Goal: Task Accomplishment & Management: Manage account settings

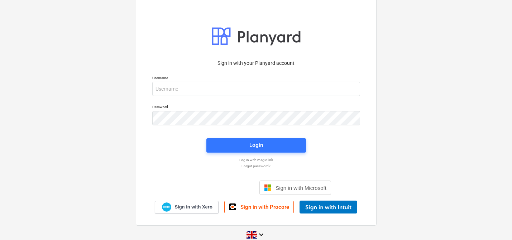
scroll to position [9, 0]
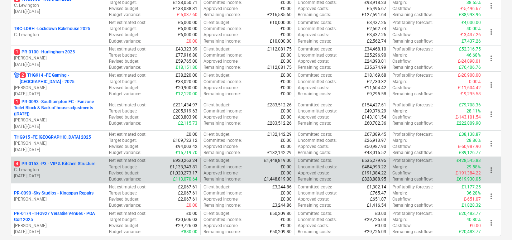
scroll to position [362, 0]
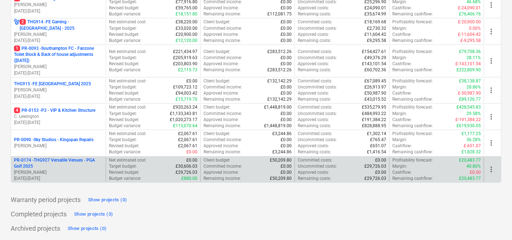
click at [93, 163] on p "PR-0174 - THG927 Versatile Venues - PGA Golf 2025" at bounding box center [58, 163] width 89 height 12
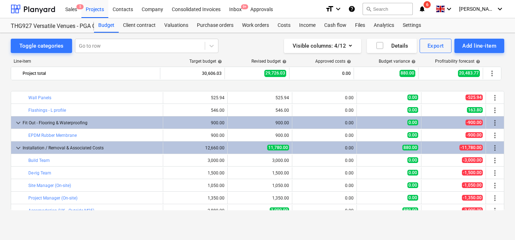
scroll to position [45, 0]
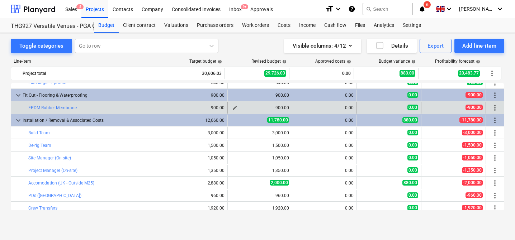
click at [235, 108] on button "edit" at bounding box center [235, 108] width 9 height 9
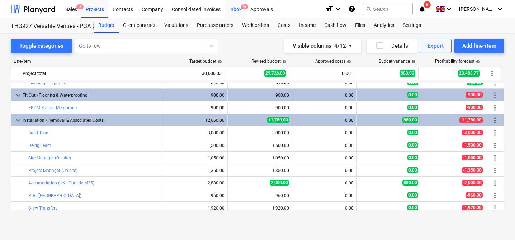
type textarea "x"
type input "75.00"
type input "12.00"
type input "900.00"
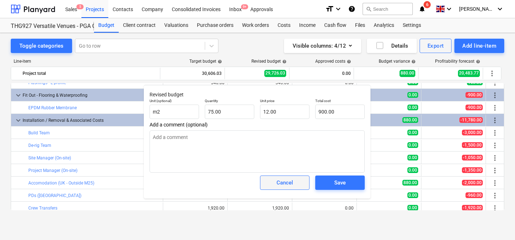
click at [281, 185] on div "Cancel" at bounding box center [284, 182] width 16 height 9
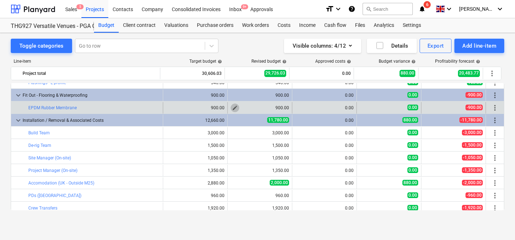
click at [232, 105] on span "edit" at bounding box center [235, 108] width 6 height 6
type textarea "x"
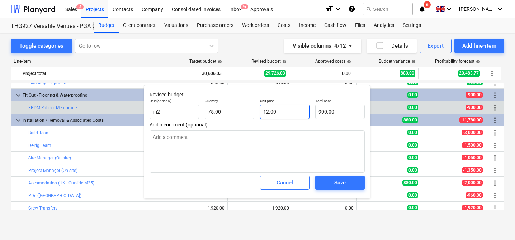
type input "12"
click at [284, 109] on input "12" at bounding box center [284, 112] width 49 height 14
type textarea "x"
type input "75"
type input "12.00"
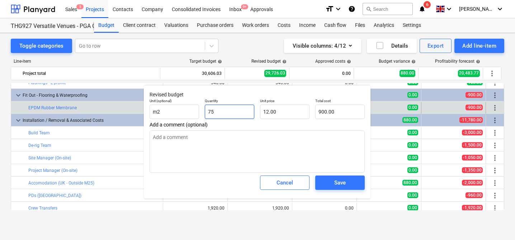
click at [233, 114] on input "75" at bounding box center [229, 112] width 49 height 14
type textarea "x"
type input "75.00"
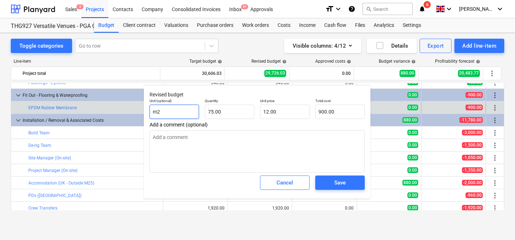
click at [175, 112] on input "m2" at bounding box center [174, 112] width 49 height 14
type textarea "x"
type input "m"
type textarea "x"
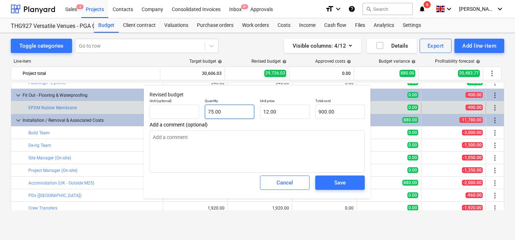
type input "75"
click at [222, 108] on input "75" at bounding box center [229, 112] width 49 height 14
type textarea "x"
type input "1"
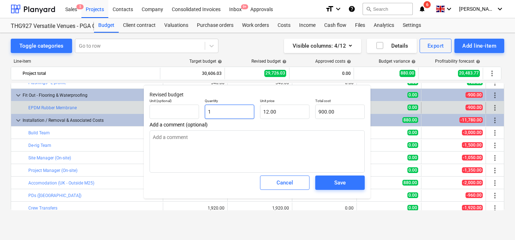
type input "12.00"
type input "1"
type textarea "x"
type input "1.00"
type input "12"
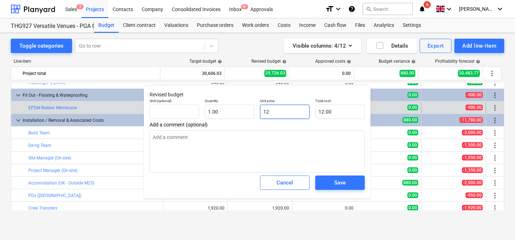
click at [266, 114] on input "12" at bounding box center [284, 112] width 49 height 14
type textarea "x"
type input "8"
type input "8.00"
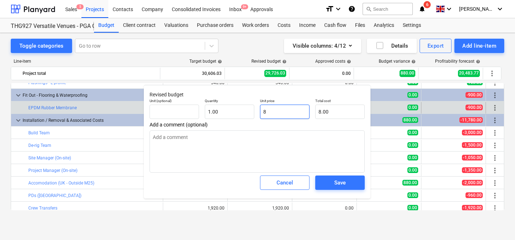
type textarea "x"
type input "86"
type input "86.00"
type textarea "x"
type input "865"
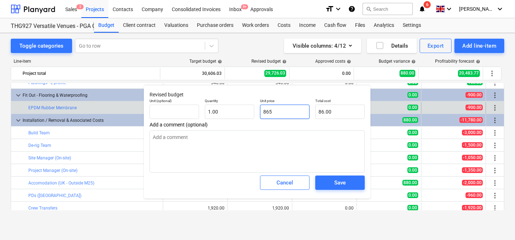
type input "865.00"
type input "865"
type textarea "x"
type input "865.00"
click at [342, 189] on button "Save" at bounding box center [339, 183] width 49 height 14
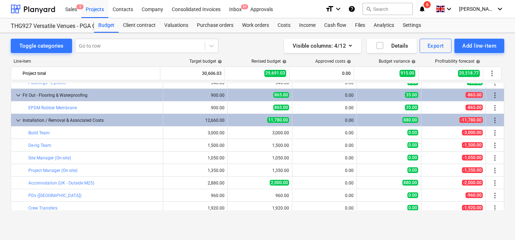
scroll to position [60, 0]
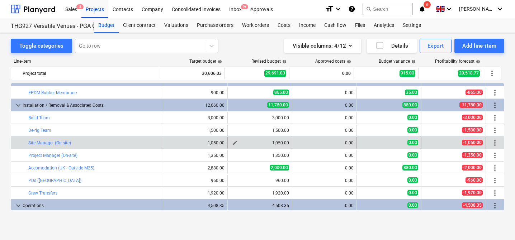
click at [234, 143] on span "edit" at bounding box center [235, 143] width 6 height 6
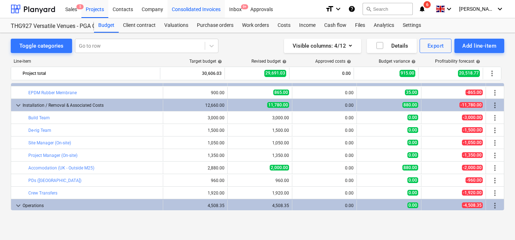
type textarea "x"
type input "3.00"
type input "350.00"
type input "1,050.00"
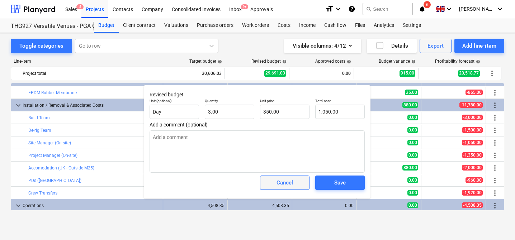
click at [295, 182] on span "Cancel" at bounding box center [285, 182] width 32 height 9
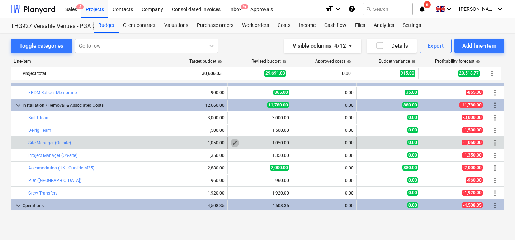
click at [232, 142] on span "edit" at bounding box center [235, 143] width 6 height 6
type textarea "x"
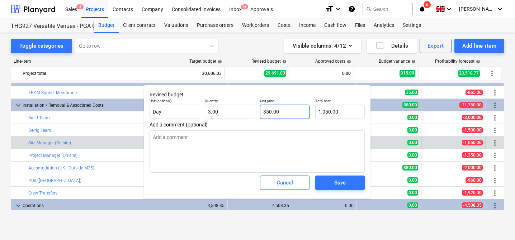
type input "350"
click at [273, 114] on input "350" at bounding box center [284, 112] width 49 height 14
type textarea "x"
type input "0.00"
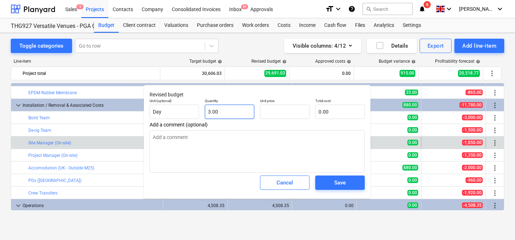
type textarea "x"
type input "3"
type input "0.00"
click at [230, 113] on input "3" at bounding box center [229, 112] width 49 height 14
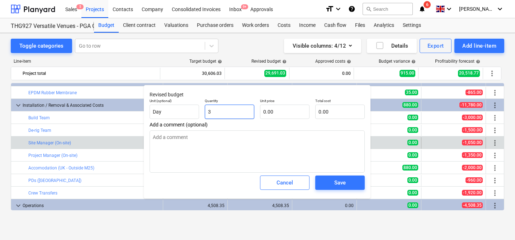
type textarea "x"
type input "0.00"
click at [338, 186] on div "Save" at bounding box center [339, 182] width 11 height 9
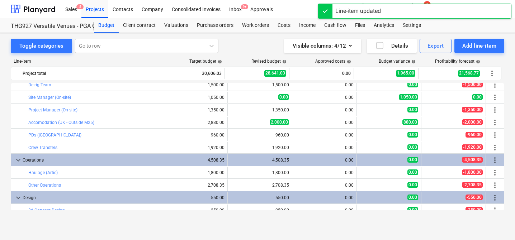
scroll to position [97, 0]
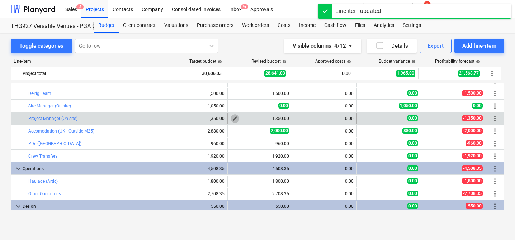
click at [232, 119] on span "edit" at bounding box center [235, 119] width 6 height 6
type textarea "x"
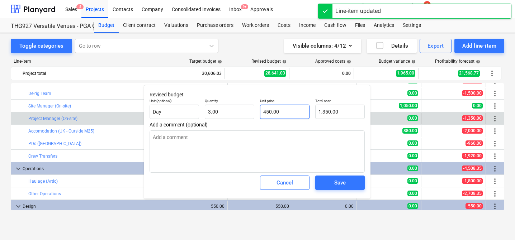
type input "450"
click at [269, 108] on input "450" at bounding box center [284, 112] width 49 height 14
type textarea "x"
type input "0.00"
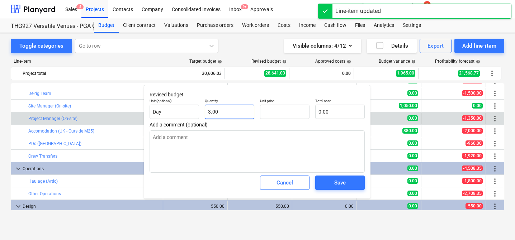
type textarea "x"
type input "3"
type input "0.00"
click at [227, 112] on input "3" at bounding box center [229, 112] width 49 height 14
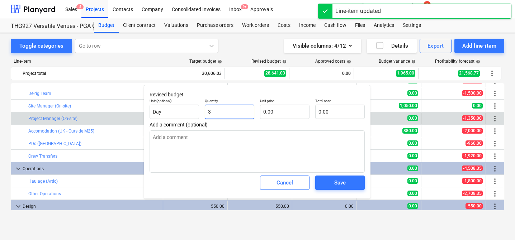
type textarea "x"
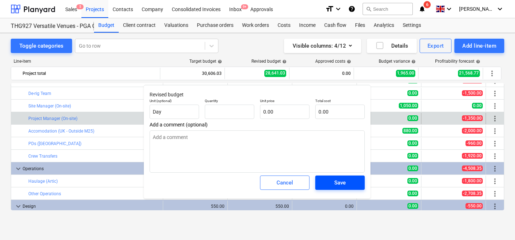
type textarea "x"
type input "0.00"
click at [336, 182] on div "Save" at bounding box center [339, 182] width 11 height 9
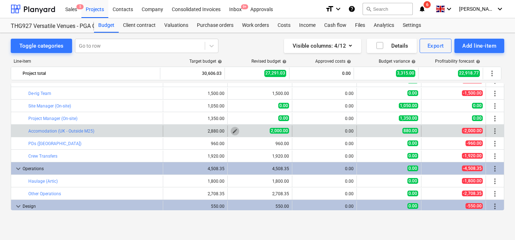
click at [232, 130] on span "edit" at bounding box center [235, 131] width 6 height 6
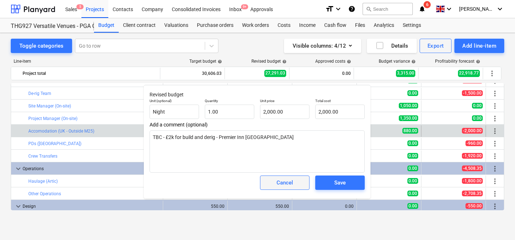
click at [279, 182] on div "Cancel" at bounding box center [284, 182] width 16 height 9
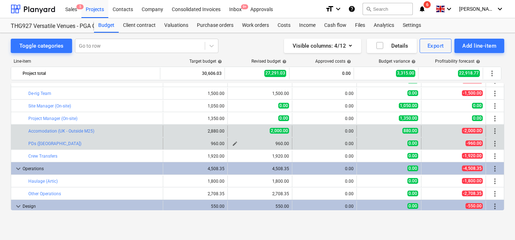
click at [232, 143] on span "edit" at bounding box center [235, 144] width 6 height 6
type textarea "x"
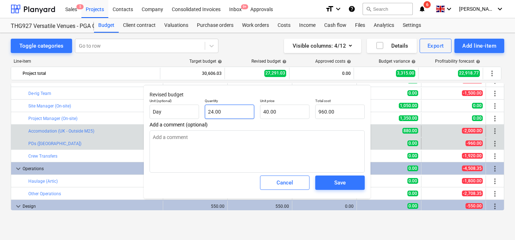
type input "24"
click at [232, 116] on input "24" at bounding box center [229, 112] width 49 height 14
type textarea "x"
type input "0.00"
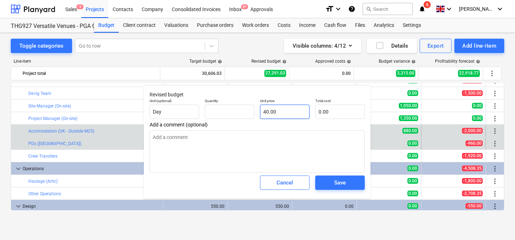
type textarea "x"
type input "0.00"
type input "40"
click at [275, 113] on input "40" at bounding box center [284, 112] width 49 height 14
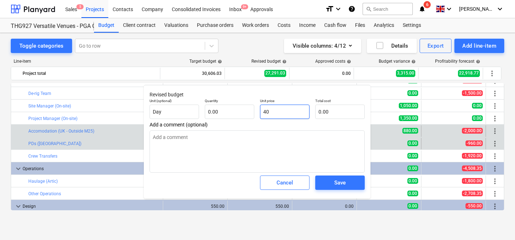
type textarea "x"
type input "8"
type textarea "x"
type input "84"
type textarea "x"
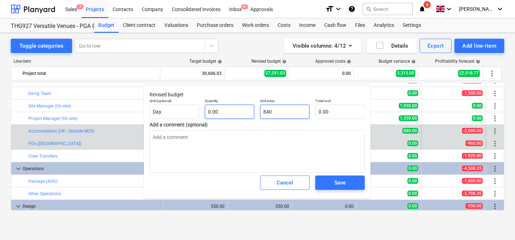
type input "840"
type textarea "x"
type input "840.00"
click at [223, 110] on input "text" at bounding box center [229, 112] width 49 height 14
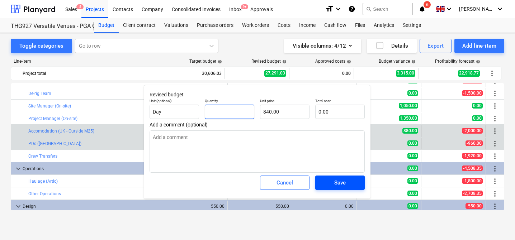
type textarea "x"
type input "1"
type input "840.00"
type input "1"
type textarea "x"
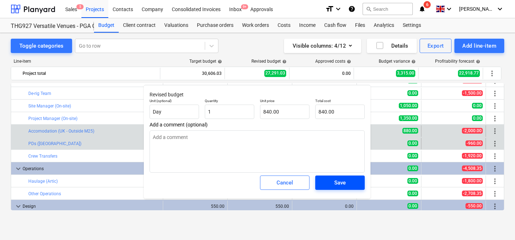
type input "1.00"
click at [336, 186] on div "Save" at bounding box center [339, 182] width 11 height 9
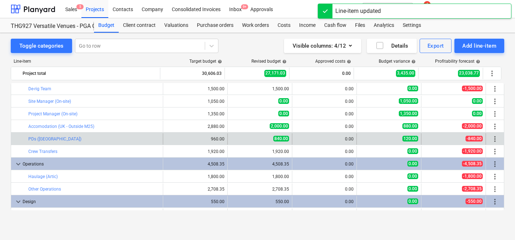
scroll to position [102, 0]
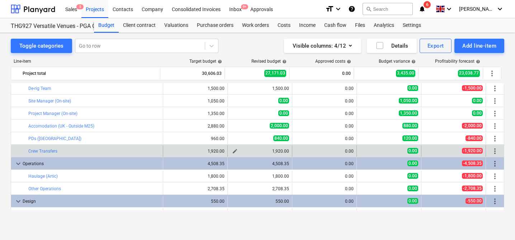
click at [232, 151] on span "edit" at bounding box center [235, 151] width 6 height 6
type textarea "x"
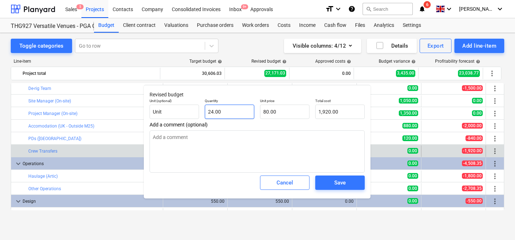
type input "24"
click at [227, 110] on input "24" at bounding box center [229, 112] width 49 height 14
type textarea "x"
type input "0.00"
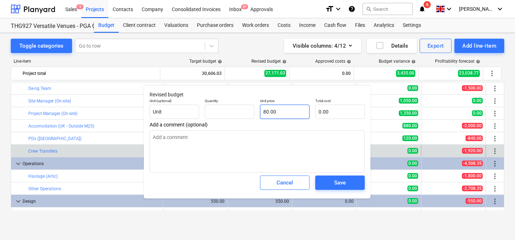
type textarea "x"
type input "0.00"
type input "80"
click at [272, 114] on input "80" at bounding box center [284, 112] width 49 height 14
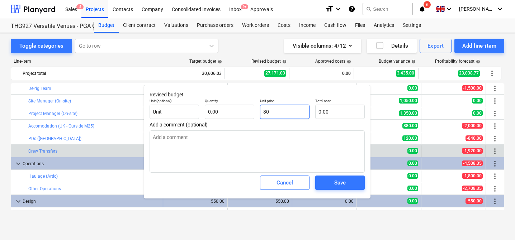
type textarea "x"
type input "1"
type textarea "x"
type input "0.00"
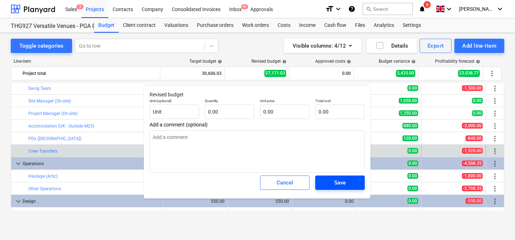
click at [338, 185] on div "Save" at bounding box center [339, 182] width 11 height 9
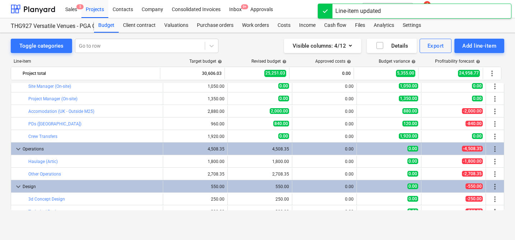
scroll to position [114, 0]
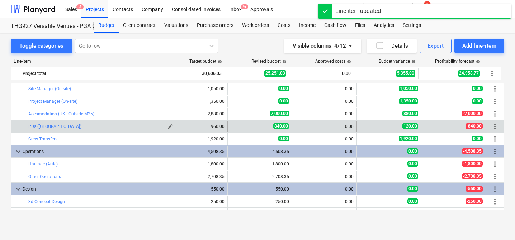
click at [171, 125] on button "edit" at bounding box center [170, 126] width 9 height 9
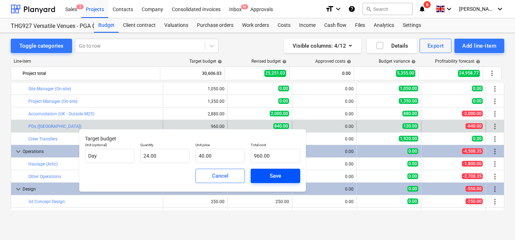
click at [277, 174] on div "Save" at bounding box center [275, 175] width 11 height 9
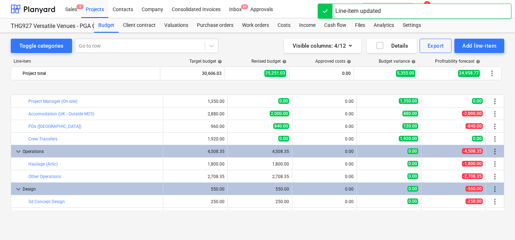
scroll to position [144, 0]
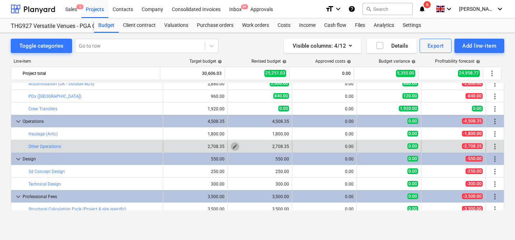
click at [232, 147] on span "edit" at bounding box center [235, 147] width 6 height 6
type textarea "x"
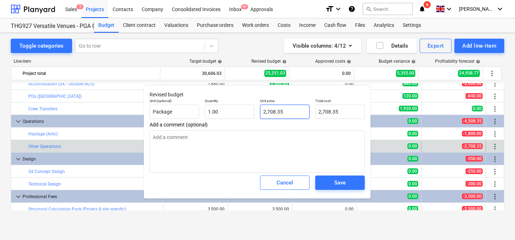
type input "2708.35"
click at [286, 110] on input "2708.35" at bounding box center [284, 112] width 49 height 14
type textarea "x"
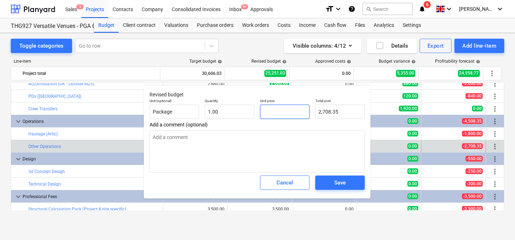
type input "0.00"
type textarea "x"
type input "0.00"
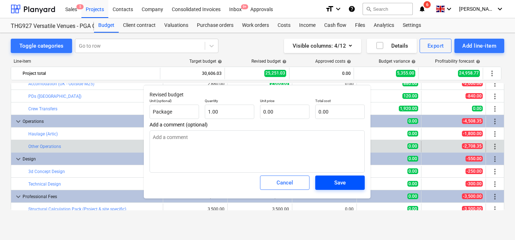
click at [342, 180] on div "Save" at bounding box center [339, 182] width 11 height 9
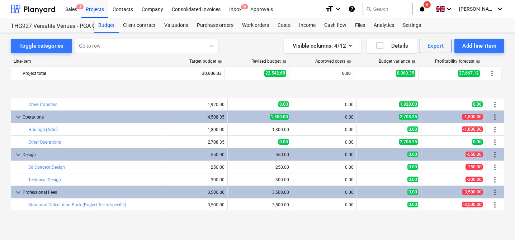
scroll to position [181, 0]
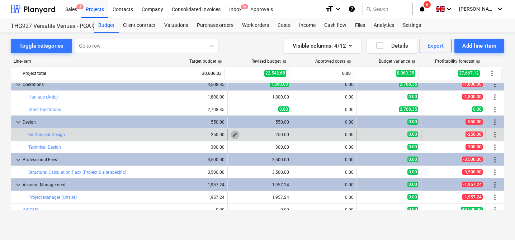
click at [232, 133] on span "edit" at bounding box center [235, 135] width 6 height 6
type textarea "x"
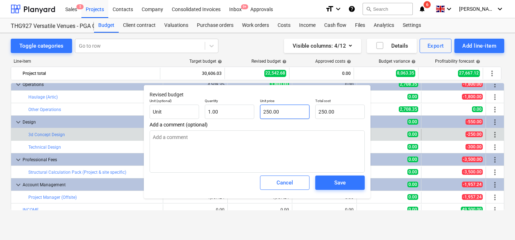
type input "250"
click at [276, 113] on input "250" at bounding box center [284, 112] width 49 height 14
type textarea "x"
type input "0.00"
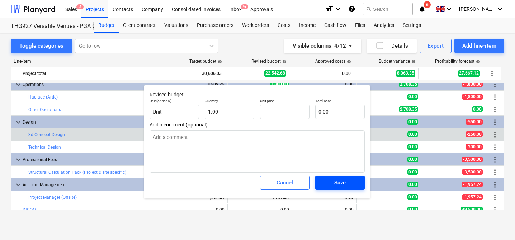
type textarea "x"
type input "0.00"
click at [336, 186] on div "Save" at bounding box center [339, 182] width 11 height 9
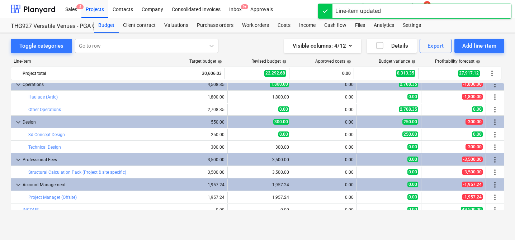
scroll to position [186, 0]
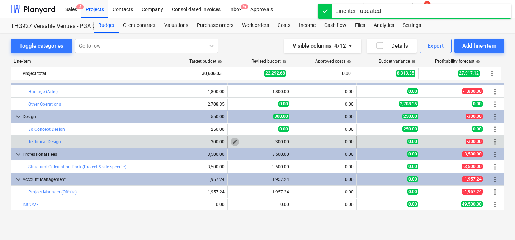
click at [232, 142] on span "edit" at bounding box center [235, 142] width 6 height 6
type textarea "x"
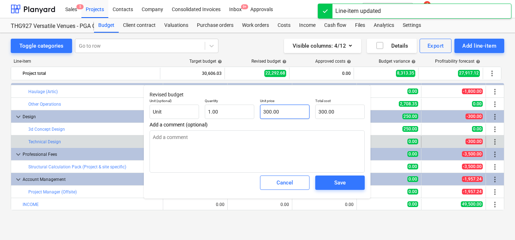
type input "300"
click at [291, 116] on input "300" at bounding box center [284, 112] width 49 height 14
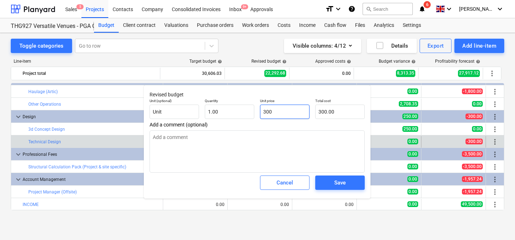
type textarea "x"
type input "0.00"
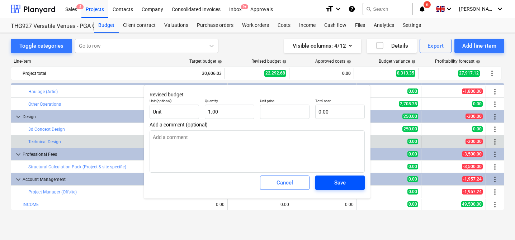
type textarea "x"
type input "0.00"
click at [343, 182] on div "Save" at bounding box center [339, 182] width 11 height 9
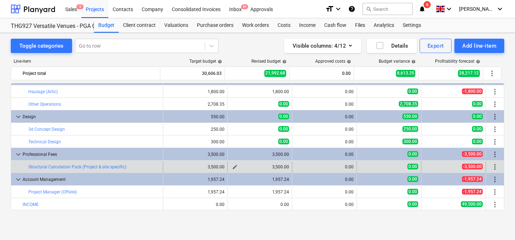
click at [233, 169] on span "edit" at bounding box center [235, 167] width 6 height 6
type textarea "x"
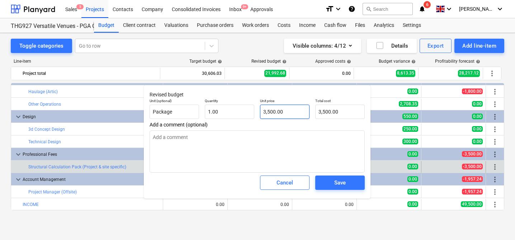
type input "3500"
click at [288, 108] on input "3500" at bounding box center [284, 112] width 49 height 14
type textarea "x"
type input "0.00"
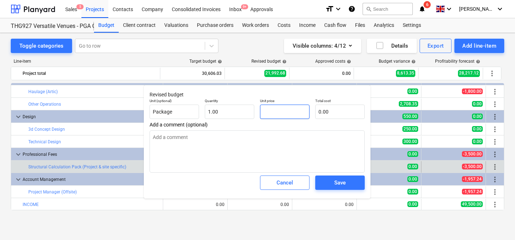
type textarea "x"
type input "1"
type input "1.00"
type textarea "x"
type input "15"
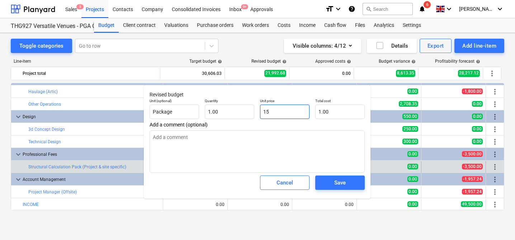
type input "15.00"
type textarea "x"
type input "150"
type input "150.00"
type textarea "x"
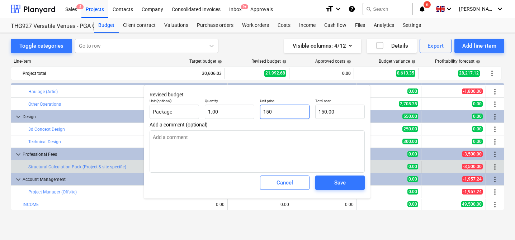
type input "1500"
type input "1,500.00"
type input "1500"
type textarea "x"
type input "1,500.00"
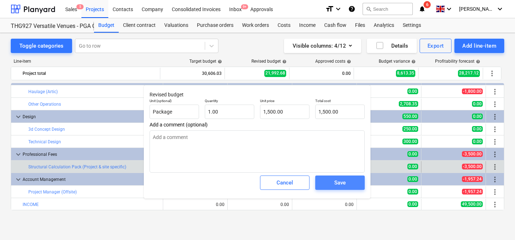
click at [344, 185] on div "Save" at bounding box center [339, 182] width 11 height 9
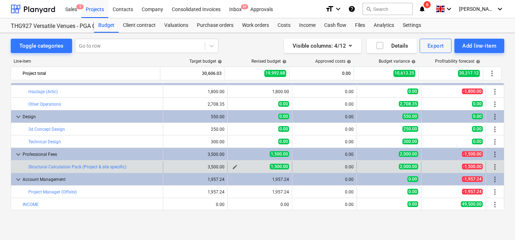
click at [232, 166] on span "edit" at bounding box center [235, 167] width 6 height 6
type textarea "x"
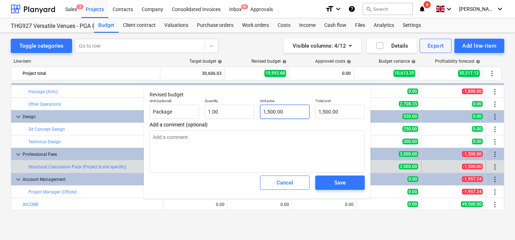
type input "1500"
click at [270, 113] on input "1500" at bounding box center [284, 112] width 49 height 14
click at [269, 115] on input "1500" at bounding box center [284, 112] width 49 height 14
type textarea "x"
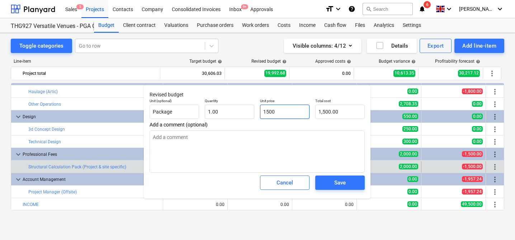
type input "2"
type input "2.00"
type textarea "x"
type input "20"
type input "20.00"
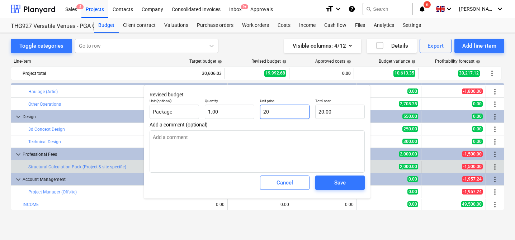
type textarea "x"
type input "200"
type input "200.00"
type textarea "x"
type input "2000"
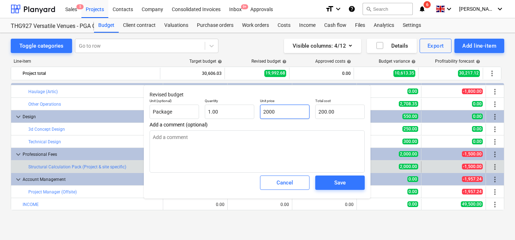
type input "2,000.00"
type input "2000"
type textarea "x"
type input "2,000.00"
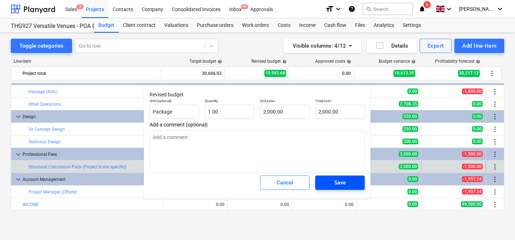
click at [342, 179] on div "Save" at bounding box center [339, 182] width 11 height 9
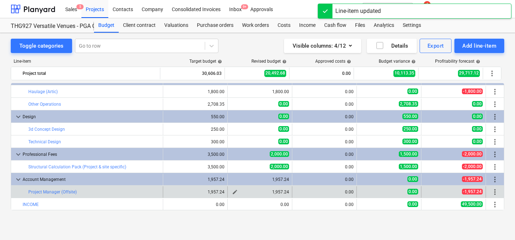
click at [232, 192] on span "edit" at bounding box center [235, 192] width 6 height 6
type textarea "x"
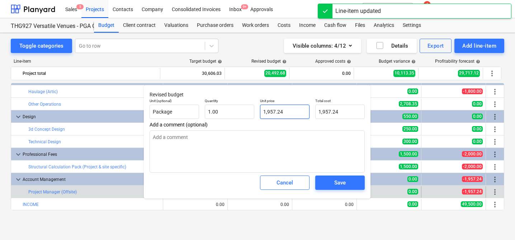
type input "1957.24"
click at [271, 111] on input "1957.24" at bounding box center [284, 112] width 49 height 14
type textarea "x"
type input "0.00"
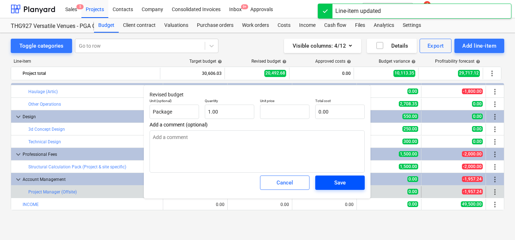
type textarea "x"
type input "0.00"
click at [340, 186] on div "Save" at bounding box center [339, 182] width 11 height 9
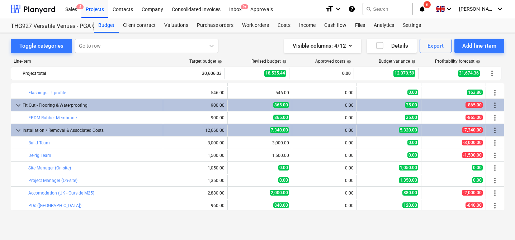
scroll to position [0, 0]
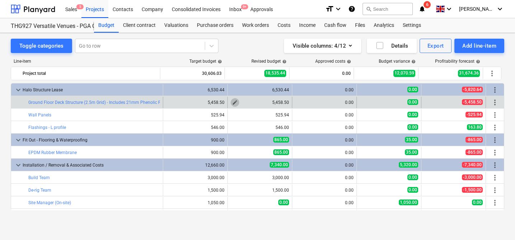
click at [232, 105] on button "edit" at bounding box center [235, 102] width 9 height 9
type textarea "x"
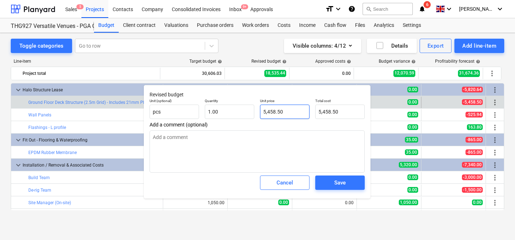
type input "5458.496"
click at [293, 109] on input "5458.496" at bounding box center [284, 112] width 49 height 14
type textarea "x"
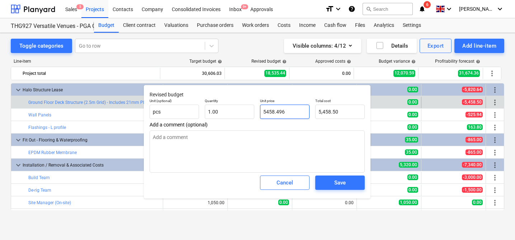
type input "3"
type input "3.00"
type textarea "x"
type input "35"
type input "35.00"
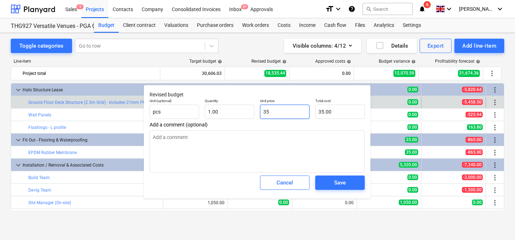
type textarea "x"
type input "350"
type input "350.00"
type textarea "x"
type input "3500"
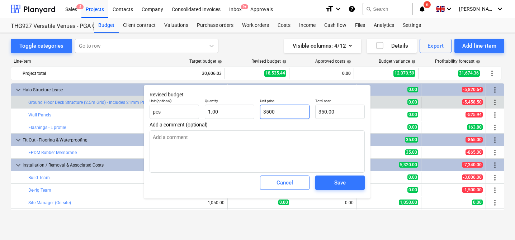
type input "3,500.00"
type input "3500"
type textarea "x"
type input "3,500.00"
click at [349, 180] on span "Save" at bounding box center [340, 182] width 32 height 9
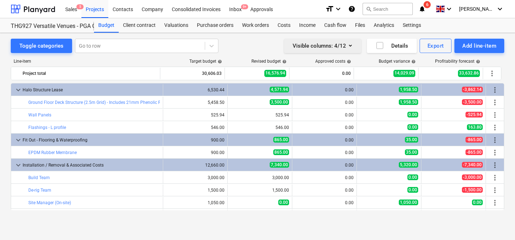
click at [351, 46] on icon "button" at bounding box center [350, 45] width 9 height 9
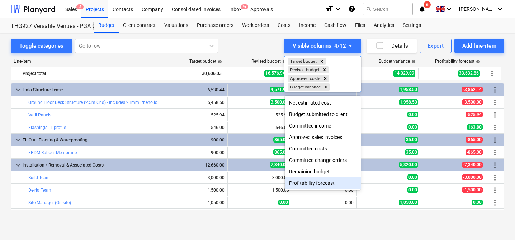
click at [321, 182] on div "Profitability forecast" at bounding box center [323, 182] width 76 height 11
click at [320, 187] on div "Profitability forecast" at bounding box center [323, 182] width 76 height 11
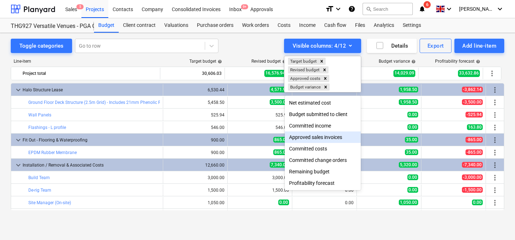
click at [417, 93] on div at bounding box center [257, 120] width 515 height 240
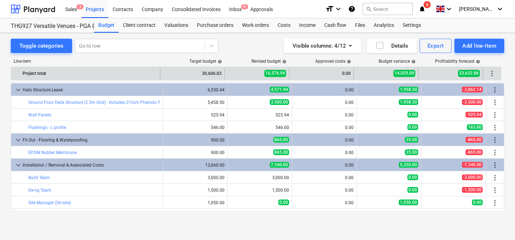
click at [490, 73] on span "more_vert" at bounding box center [492, 73] width 9 height 9
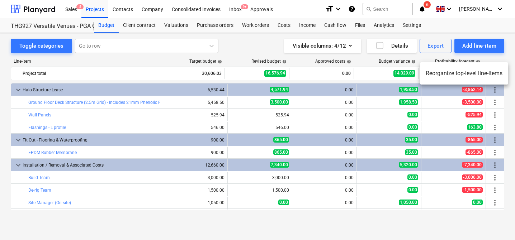
click at [488, 75] on li "Reorganize top-level line-items" at bounding box center [464, 73] width 88 height 16
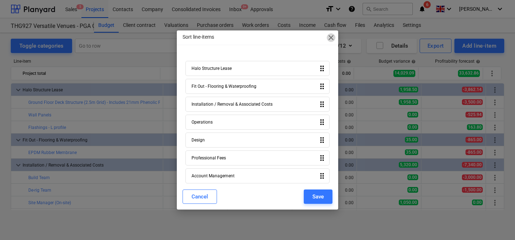
click at [331, 37] on span "close" at bounding box center [331, 37] width 9 height 9
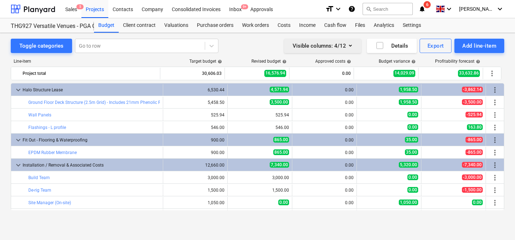
click at [350, 42] on icon "button" at bounding box center [350, 45] width 9 height 9
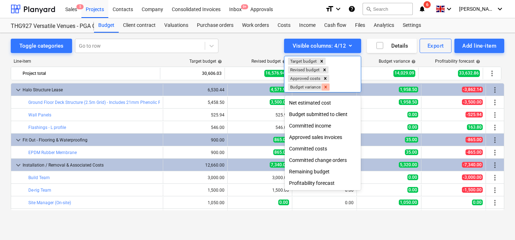
click at [327, 87] on icon "Remove Budget variance" at bounding box center [325, 87] width 3 height 3
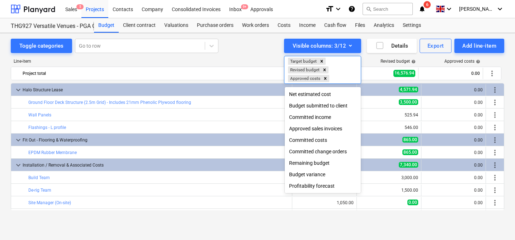
click at [320, 105] on div "Budget submitted to client" at bounding box center [323, 105] width 76 height 11
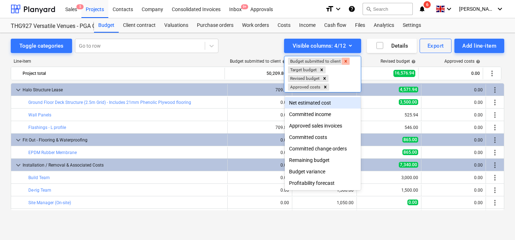
click at [345, 62] on icon "Remove Budget submitted to client" at bounding box center [346, 61] width 3 height 3
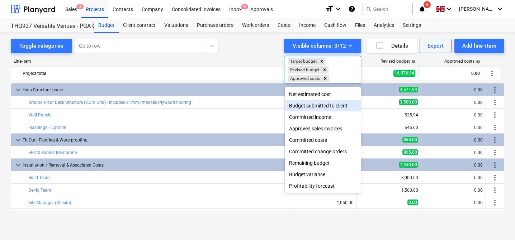
click at [321, 108] on div "Budget submitted to client" at bounding box center [323, 105] width 76 height 11
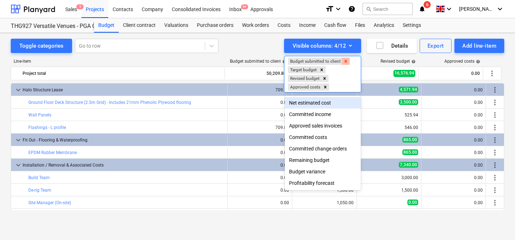
click at [346, 61] on icon "Remove Budget submitted to client" at bounding box center [346, 61] width 3 height 3
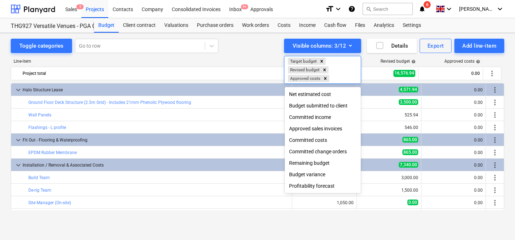
click at [323, 165] on div "Remaining budget" at bounding box center [323, 162] width 76 height 11
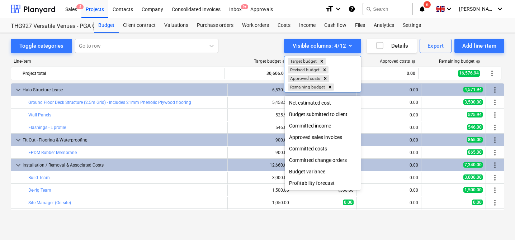
click at [256, 47] on div at bounding box center [257, 120] width 515 height 240
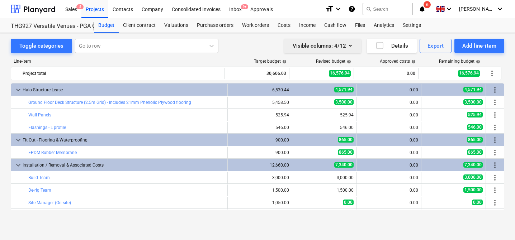
click at [352, 44] on icon "button" at bounding box center [350, 45] width 9 height 9
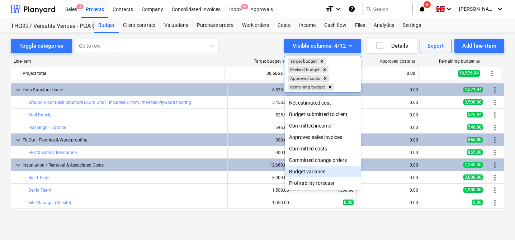
click at [314, 175] on div "Budget variance" at bounding box center [323, 171] width 76 height 11
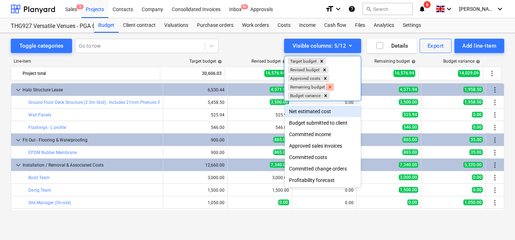
click at [332, 89] on icon "Remove Remaining budget" at bounding box center [329, 87] width 5 height 5
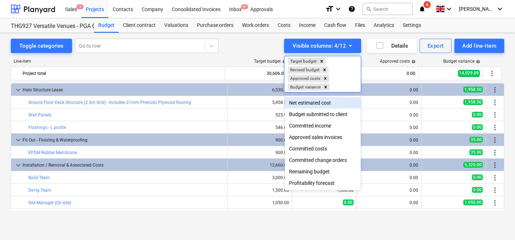
click at [262, 45] on div at bounding box center [257, 120] width 515 height 240
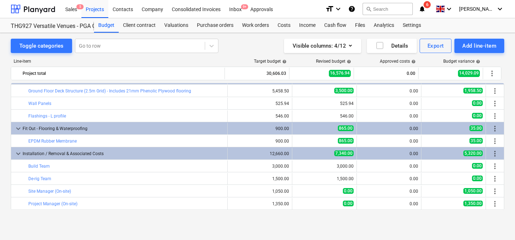
scroll to position [16, 0]
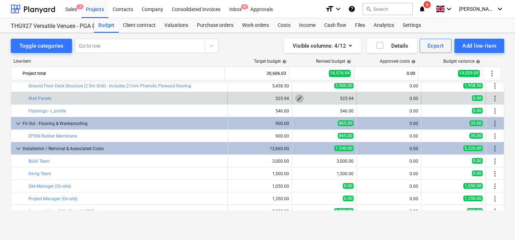
click at [297, 100] on span "edit" at bounding box center [300, 99] width 6 height 6
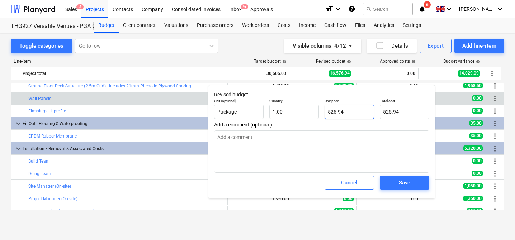
click at [337, 112] on input "525.94" at bounding box center [348, 112] width 49 height 14
type textarea "x"
type input "3"
type input "3.00"
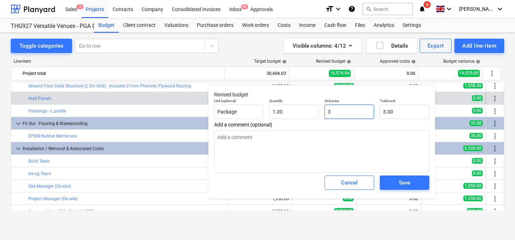
type textarea "x"
type input "30"
type input "30.00"
type textarea "x"
type input "300"
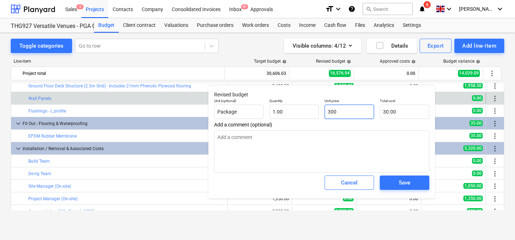
type input "300.00"
click at [405, 186] on div "Save" at bounding box center [404, 182] width 11 height 9
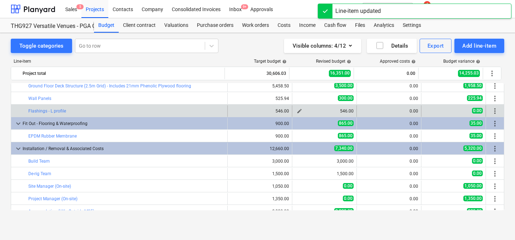
click at [297, 113] on span "edit" at bounding box center [300, 111] width 6 height 6
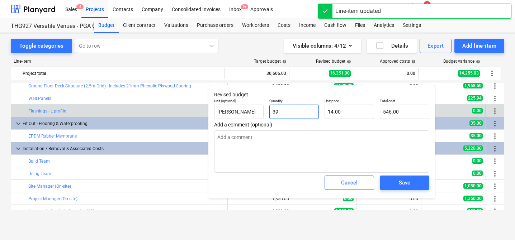
click at [299, 116] on input "39" at bounding box center [293, 112] width 49 height 14
click at [253, 113] on input "[PERSON_NAME]" at bounding box center [238, 112] width 49 height 14
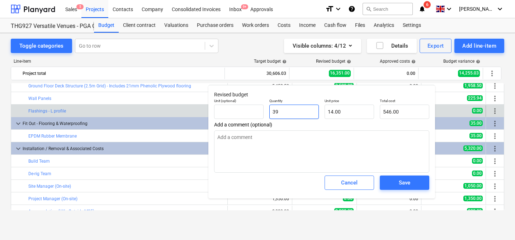
click at [291, 113] on input "39" at bounding box center [293, 112] width 49 height 14
click at [338, 114] on input "14" at bounding box center [348, 112] width 49 height 14
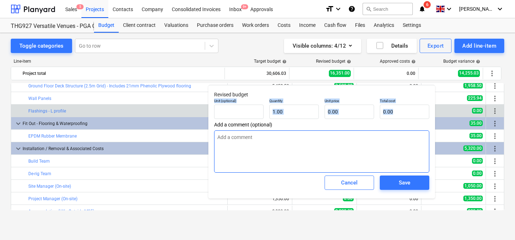
drag, startPoint x: 331, startPoint y: 93, endPoint x: 321, endPoint y: 141, distance: 49.9
click at [321, 141] on div "Revised budget Unit (optional) Quantity 1.00 Unit price 0.00 Total cost 0.00 Ad…" at bounding box center [321, 142] width 227 height 114
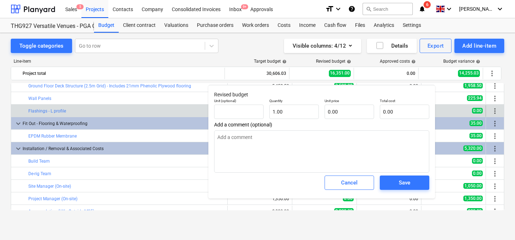
click at [349, 121] on div "Unit price 0.00" at bounding box center [349, 109] width 55 height 26
click at [404, 183] on div "Save" at bounding box center [404, 182] width 11 height 9
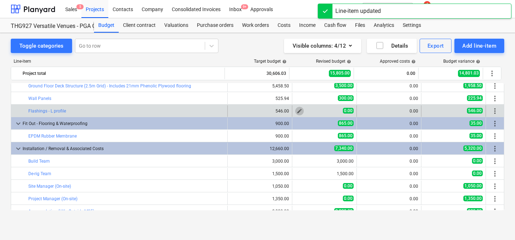
click at [297, 110] on span "edit" at bounding box center [300, 111] width 6 height 6
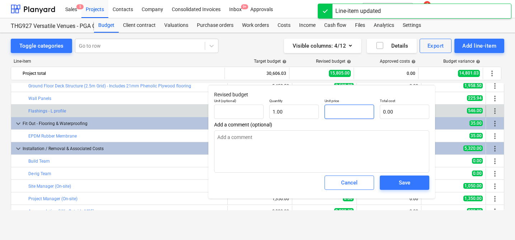
click at [331, 114] on input "text" at bounding box center [348, 112] width 49 height 14
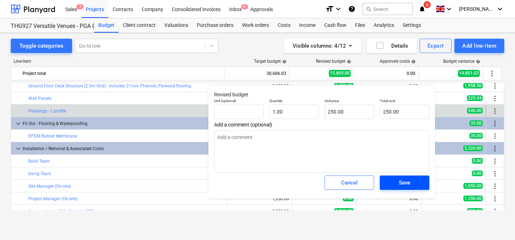
click at [403, 186] on div "Save" at bounding box center [404, 182] width 11 height 9
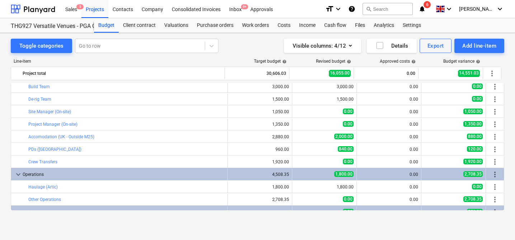
scroll to position [114, 0]
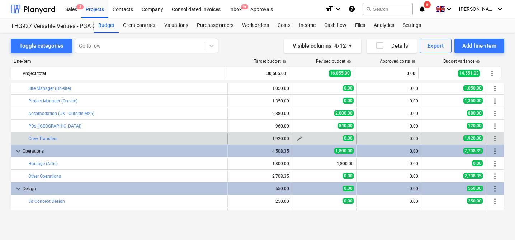
click at [297, 139] on span "edit" at bounding box center [300, 139] width 6 height 6
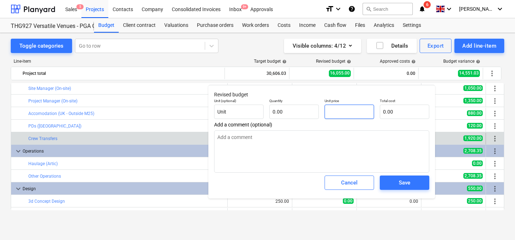
click at [340, 114] on input "text" at bounding box center [348, 112] width 49 height 14
click at [351, 182] on div "Cancel" at bounding box center [349, 182] width 16 height 9
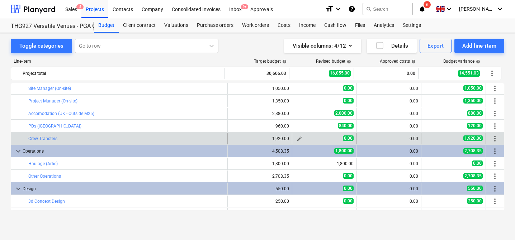
click at [299, 138] on span "edit" at bounding box center [300, 139] width 6 height 6
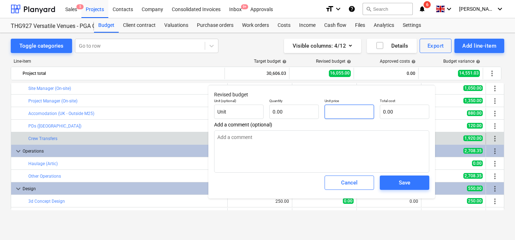
click at [332, 112] on input "text" at bounding box center [348, 112] width 49 height 14
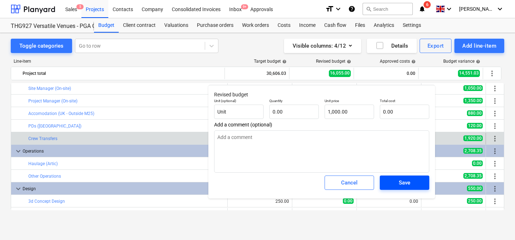
click at [400, 181] on div "Save" at bounding box center [404, 182] width 11 height 9
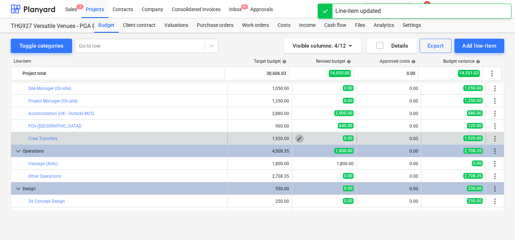
click at [297, 137] on span "edit" at bounding box center [300, 139] width 6 height 6
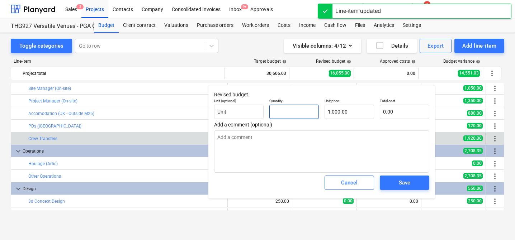
click at [286, 113] on input "text" at bounding box center [293, 112] width 49 height 14
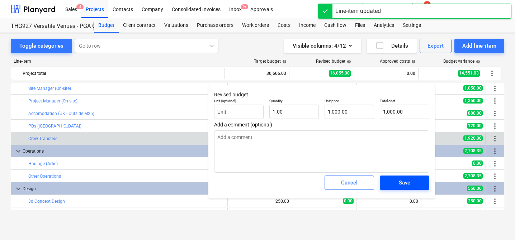
click at [403, 187] on div "Save" at bounding box center [404, 182] width 11 height 9
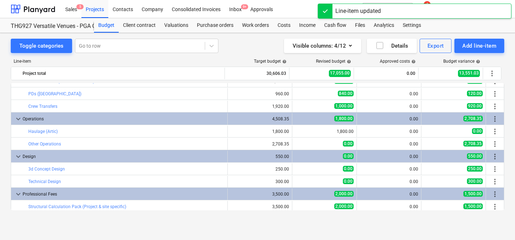
scroll to position [148, 0]
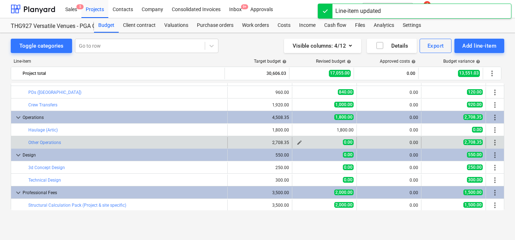
click at [297, 141] on span "edit" at bounding box center [300, 143] width 6 height 6
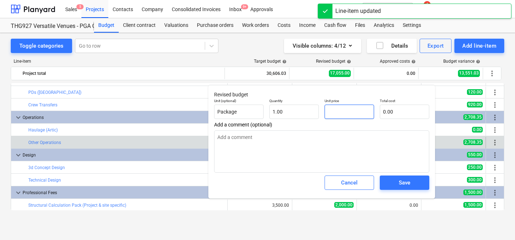
click at [338, 114] on input "text" at bounding box center [348, 112] width 49 height 14
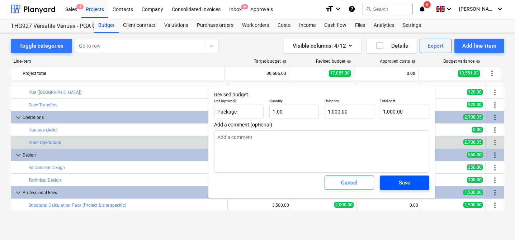
click at [397, 179] on span "Save" at bounding box center [404, 182] width 32 height 9
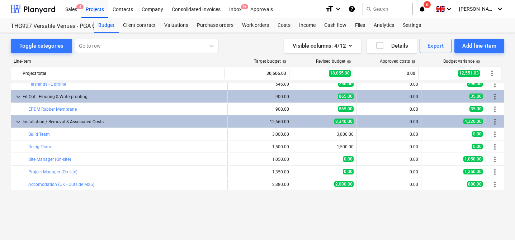
scroll to position [0, 0]
